Goal: Task Accomplishment & Management: Complete application form

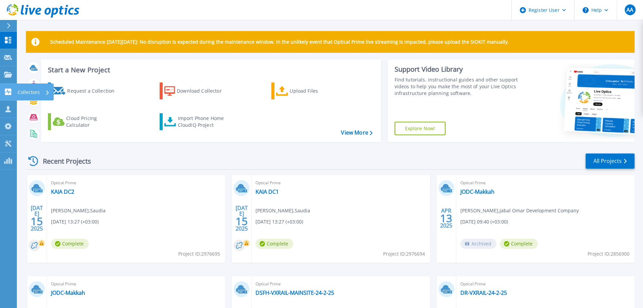
click at [7, 93] on icon at bounding box center [8, 91] width 6 height 6
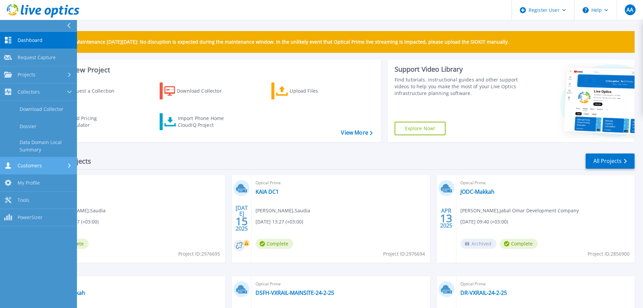
click at [20, 165] on span "Customers" at bounding box center [30, 165] width 24 height 6
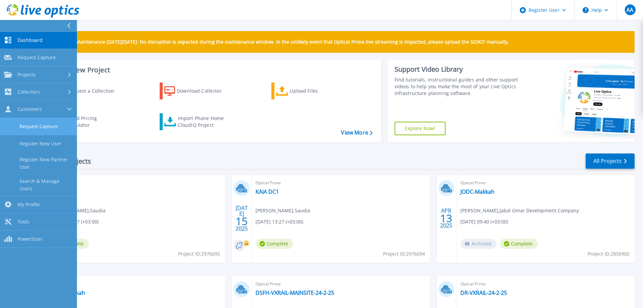
click at [50, 129] on link "Request Capture" at bounding box center [38, 126] width 77 height 17
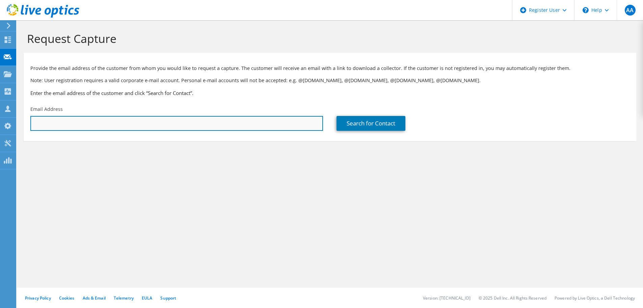
drag, startPoint x: 0, startPoint y: 0, endPoint x: 113, endPoint y: 128, distance: 170.8
click at [113, 128] on input "text" at bounding box center [176, 123] width 293 height 15
paste input "[EMAIL_ADDRESS][DOMAIN_NAME]"
type input "[EMAIL_ADDRESS][DOMAIN_NAME]"
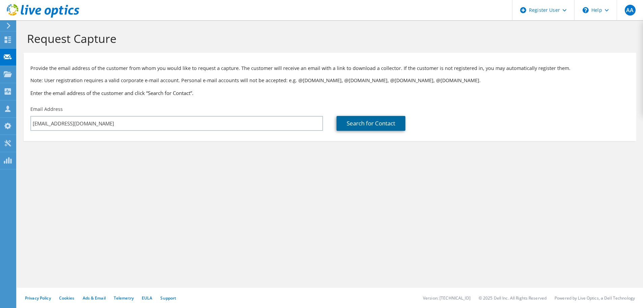
click at [356, 128] on link "Search for Contact" at bounding box center [371, 123] width 69 height 15
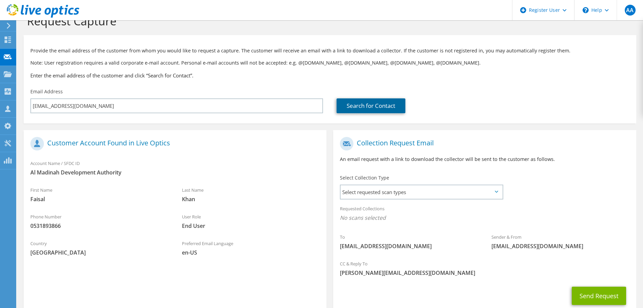
scroll to position [62, 0]
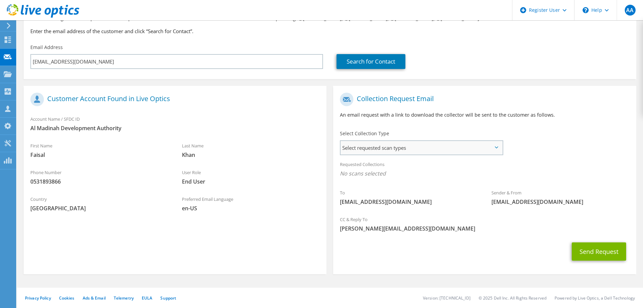
click at [438, 144] on span "Select requested scan types" at bounding box center [422, 148] width 162 height 14
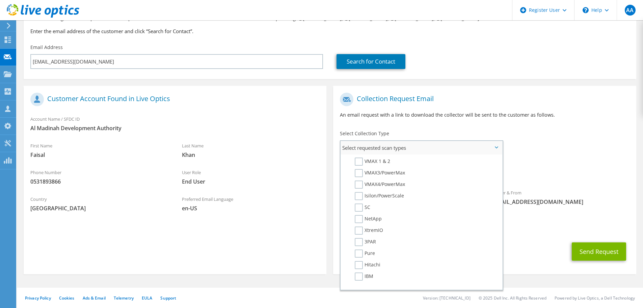
scroll to position [0, 0]
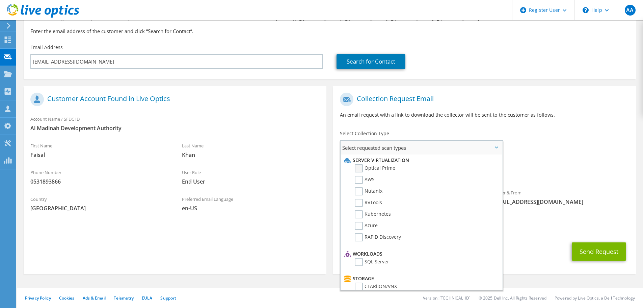
click at [359, 167] on label "Optical Prime" at bounding box center [375, 168] width 41 height 8
click at [0, 0] on input "Optical Prime" at bounding box center [0, 0] width 0 height 0
click at [360, 182] on label "AWS" at bounding box center [365, 180] width 20 height 8
click at [0, 0] on input "AWS" at bounding box center [0, 0] width 0 height 0
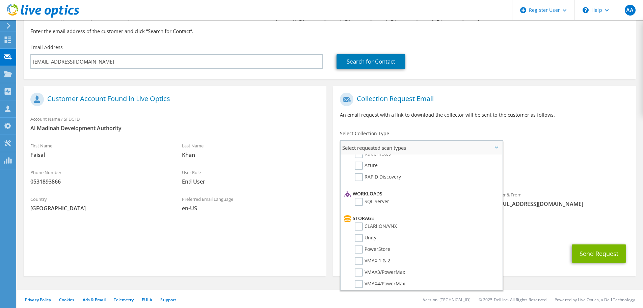
scroll to position [68, 0]
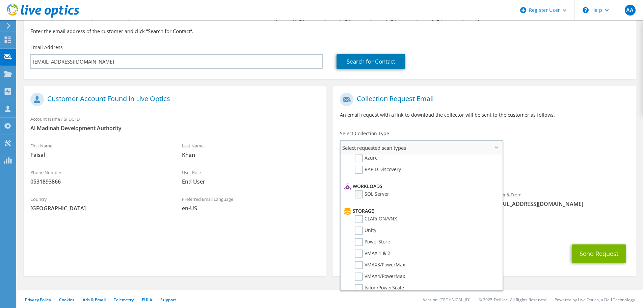
click at [361, 197] on label "SQL Server" at bounding box center [372, 194] width 34 height 8
click at [0, 0] on input "SQL Server" at bounding box center [0, 0] width 0 height 0
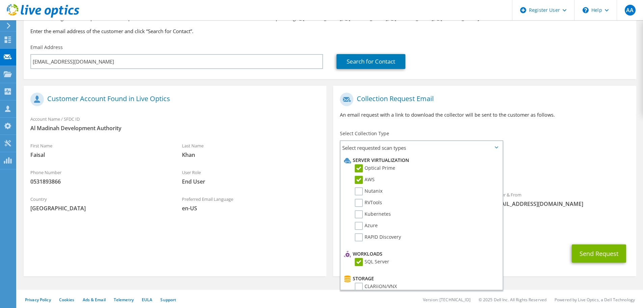
click at [606, 165] on div "Requested Collections No scans selected Optical Prime AWS SQL Server" at bounding box center [484, 170] width 303 height 27
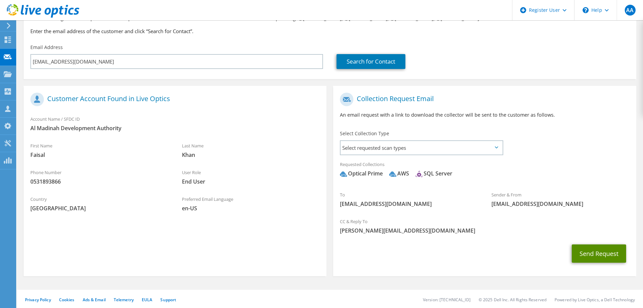
click at [590, 258] on button "Send Request" at bounding box center [599, 253] width 54 height 18
